Goal: Answer question/provide support

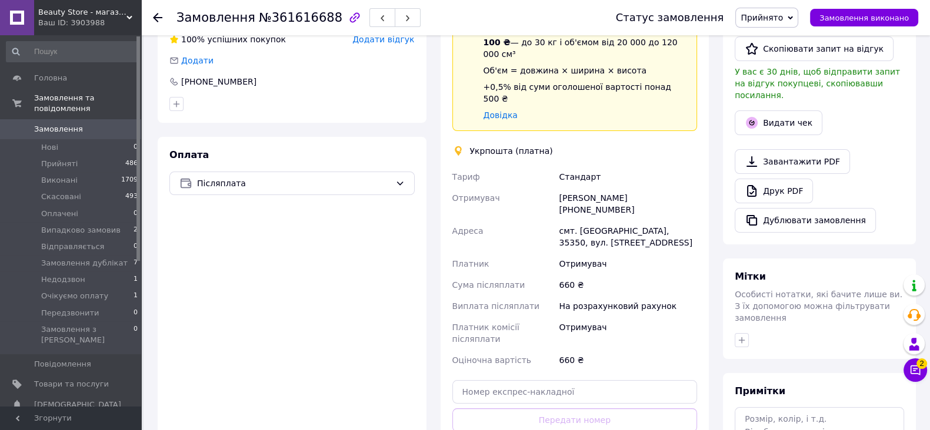
scroll to position [368, 0]
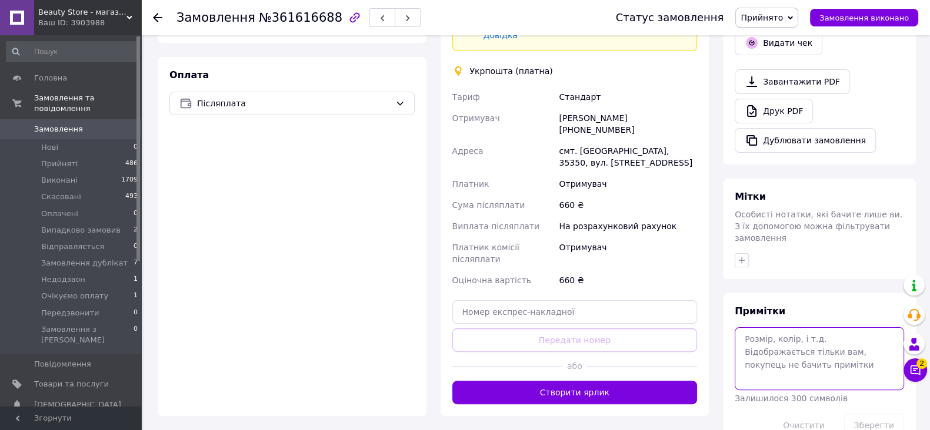
click at [819, 328] on textarea at bounding box center [818, 359] width 169 height 62
type textarea "ігорович"
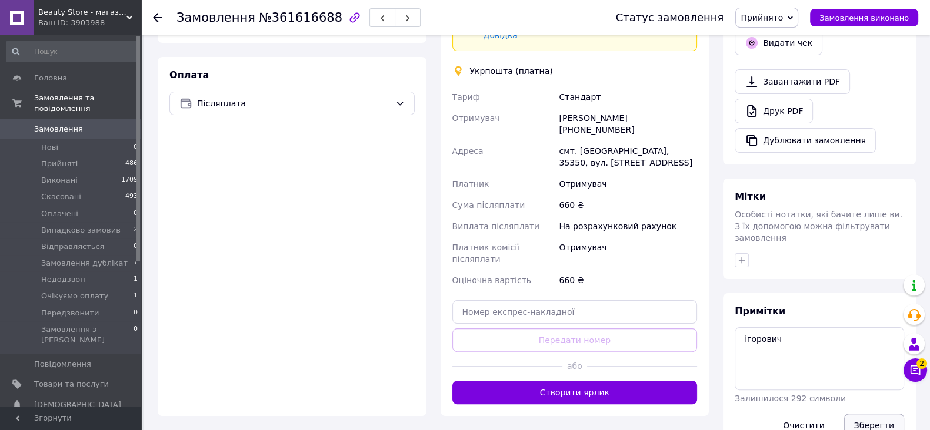
click at [868, 414] on button "Зберегти" at bounding box center [874, 426] width 60 height 24
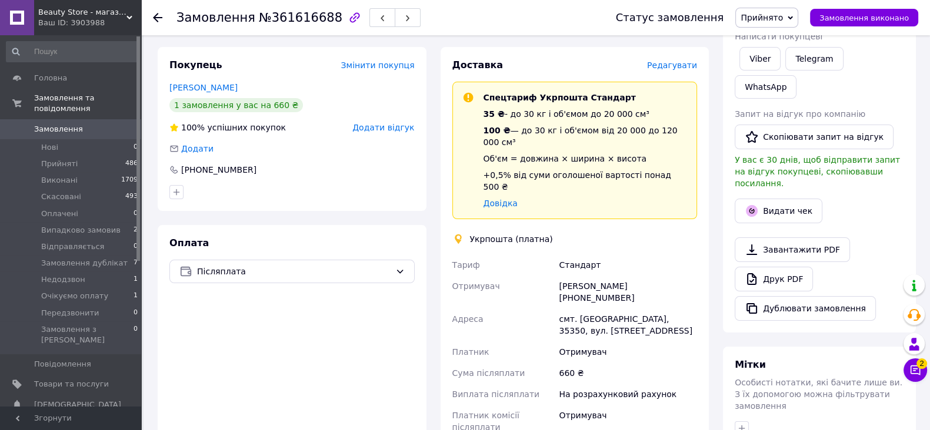
scroll to position [346, 0]
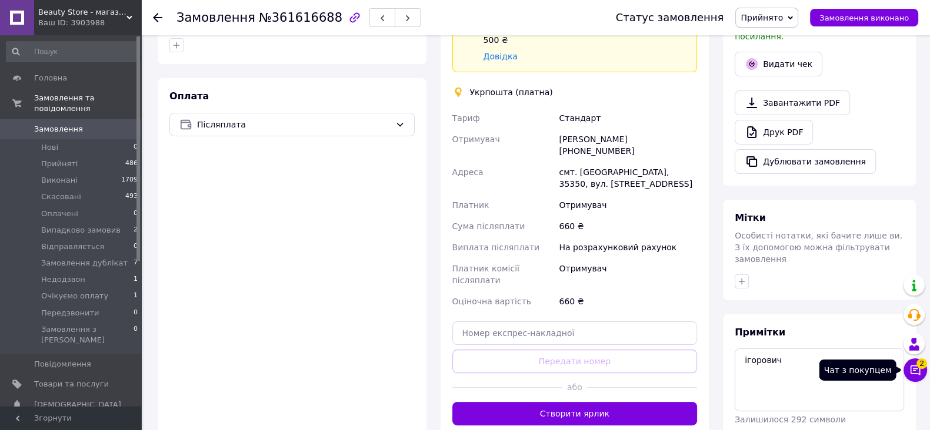
click at [921, 360] on span "2" at bounding box center [921, 364] width 11 height 11
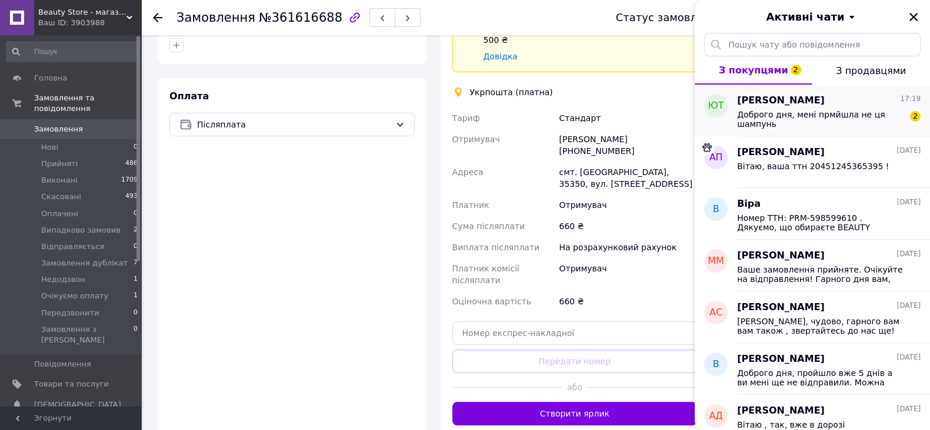
click at [863, 117] on span "Доброго дня, мені прмйшла не ця шампунь" at bounding box center [820, 119] width 167 height 19
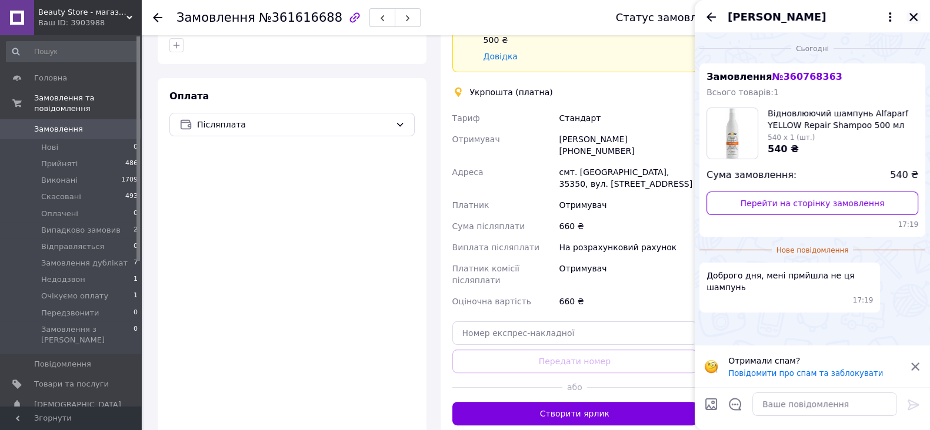
drag, startPoint x: 913, startPoint y: 16, endPoint x: 853, endPoint y: 53, distance: 71.0
click at [913, 16] on icon "Закрити" at bounding box center [913, 17] width 8 height 8
